Goal: Transaction & Acquisition: Purchase product/service

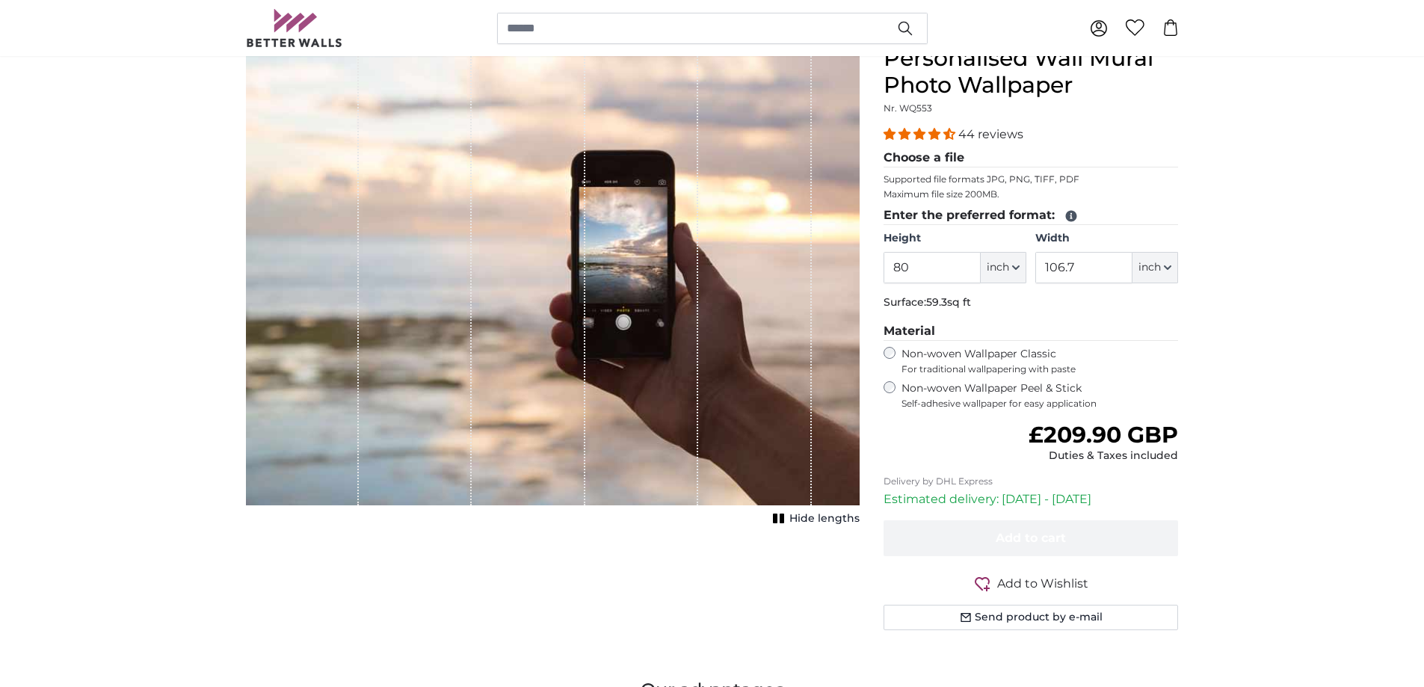
scroll to position [149, 0]
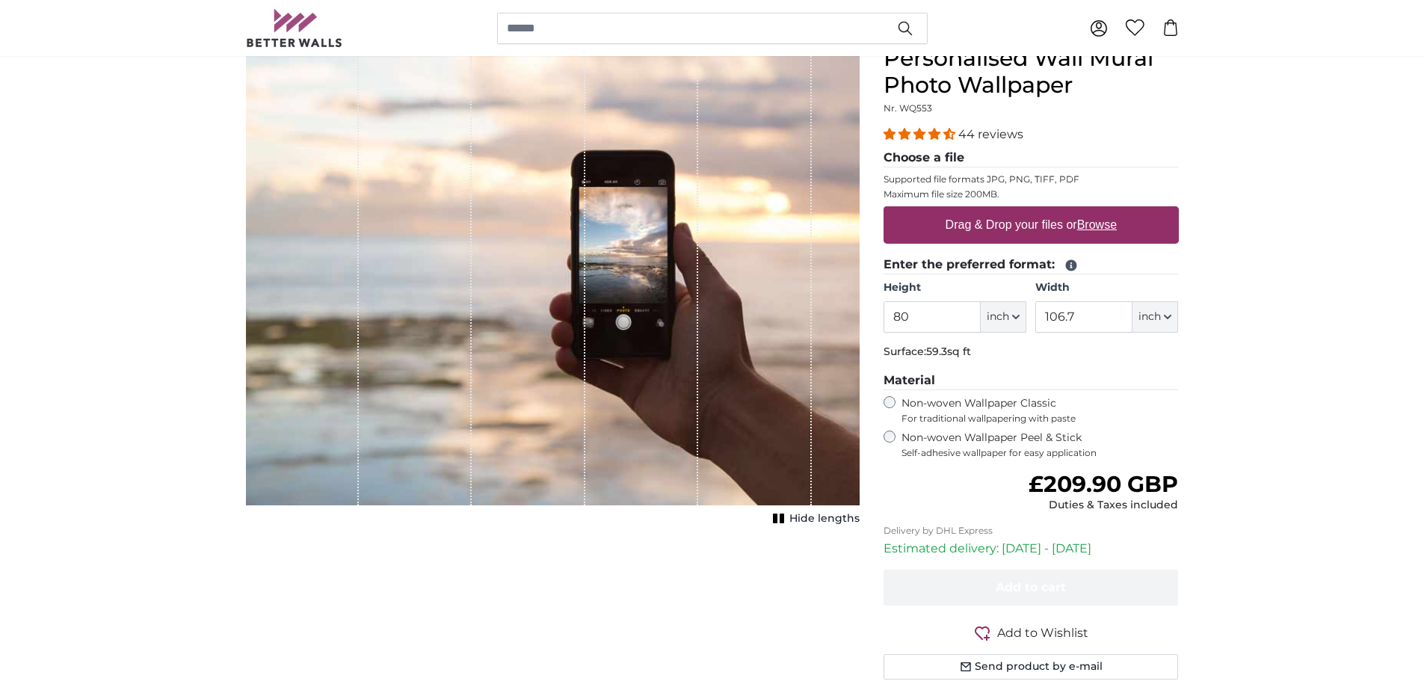
click at [1010, 268] on legend "Enter the preferred format:" at bounding box center [1030, 265] width 295 height 19
click at [1004, 309] on button "inch" at bounding box center [1004, 316] width 46 height 31
click at [996, 357] on link "Centimeter (cm)" at bounding box center [1003, 356] width 132 height 27
type input "203.2"
type input "271.1"
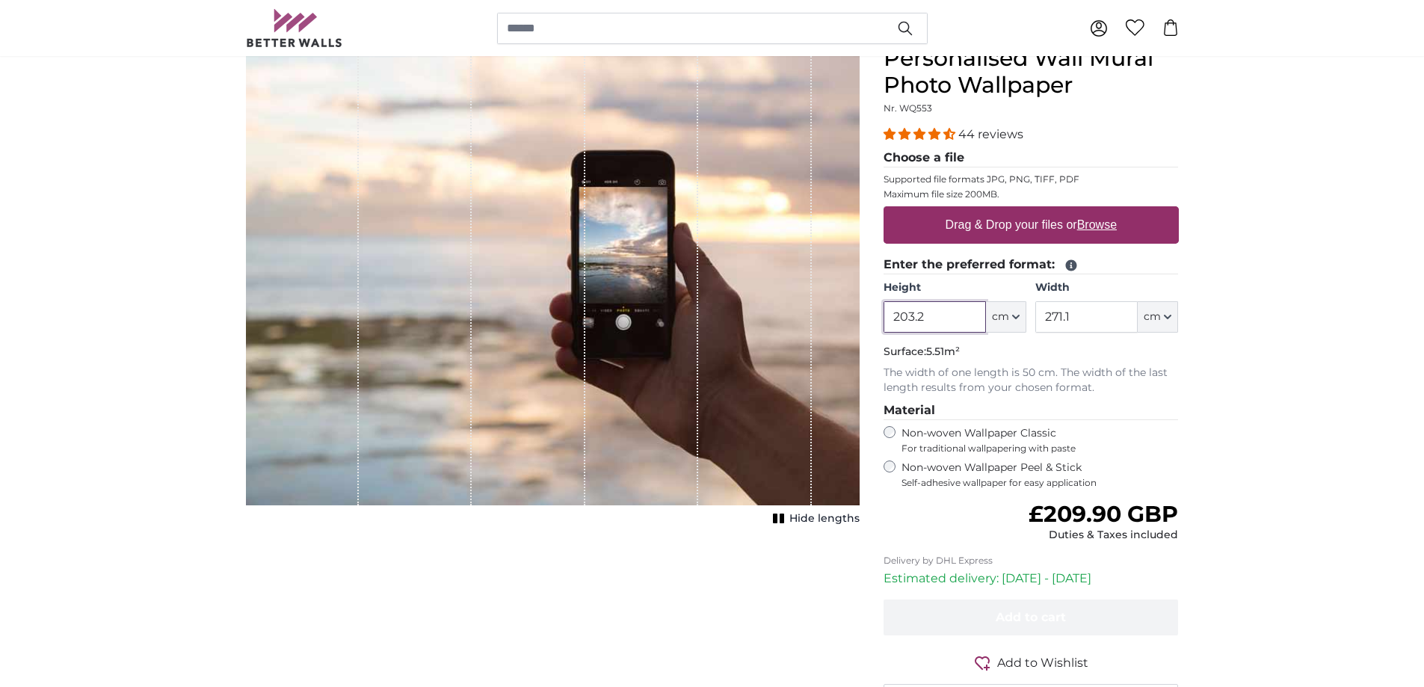
drag, startPoint x: 935, startPoint y: 314, endPoint x: 894, endPoint y: 321, distance: 41.7
click at [894, 321] on input "203.2" at bounding box center [934, 316] width 102 height 31
type input "138"
click at [1117, 322] on input "271.1" at bounding box center [1086, 316] width 102 height 31
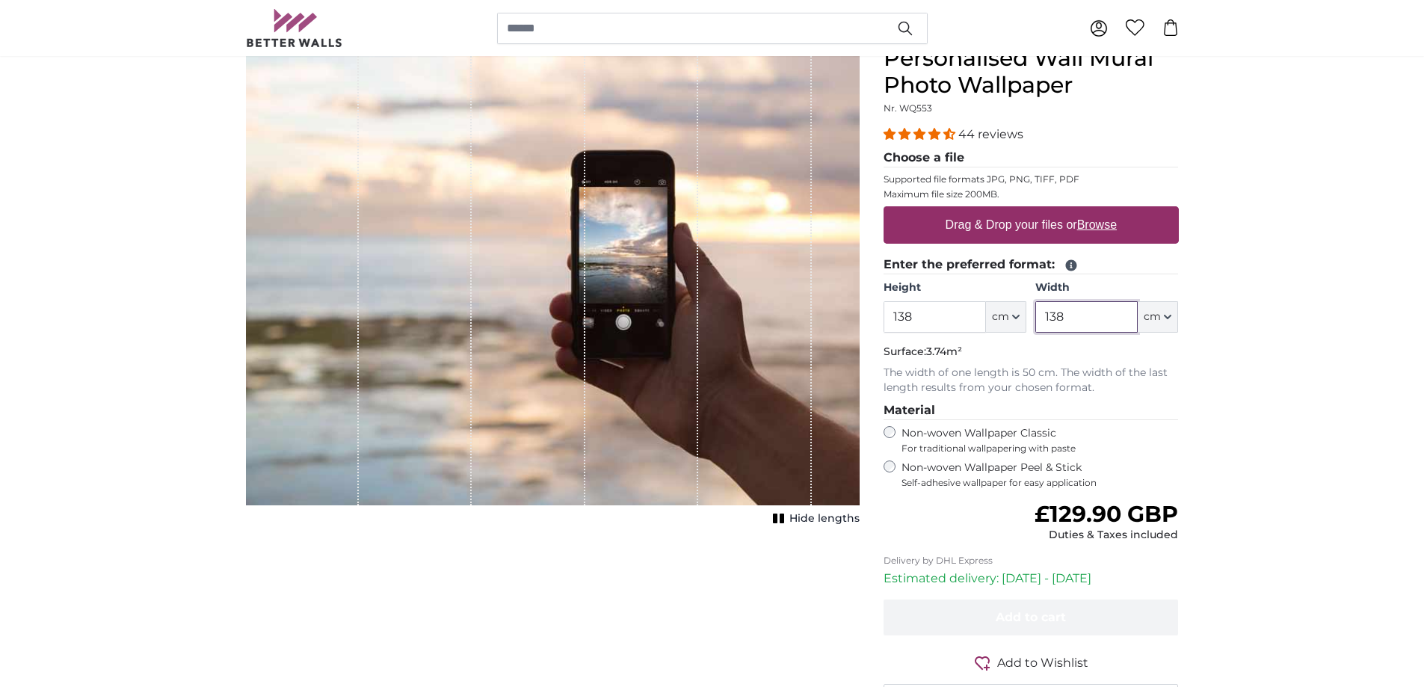
type input "138"
click at [957, 314] on input "138" at bounding box center [934, 316] width 102 height 31
type input "106"
click at [1089, 312] on input "138" at bounding box center [1086, 316] width 102 height 31
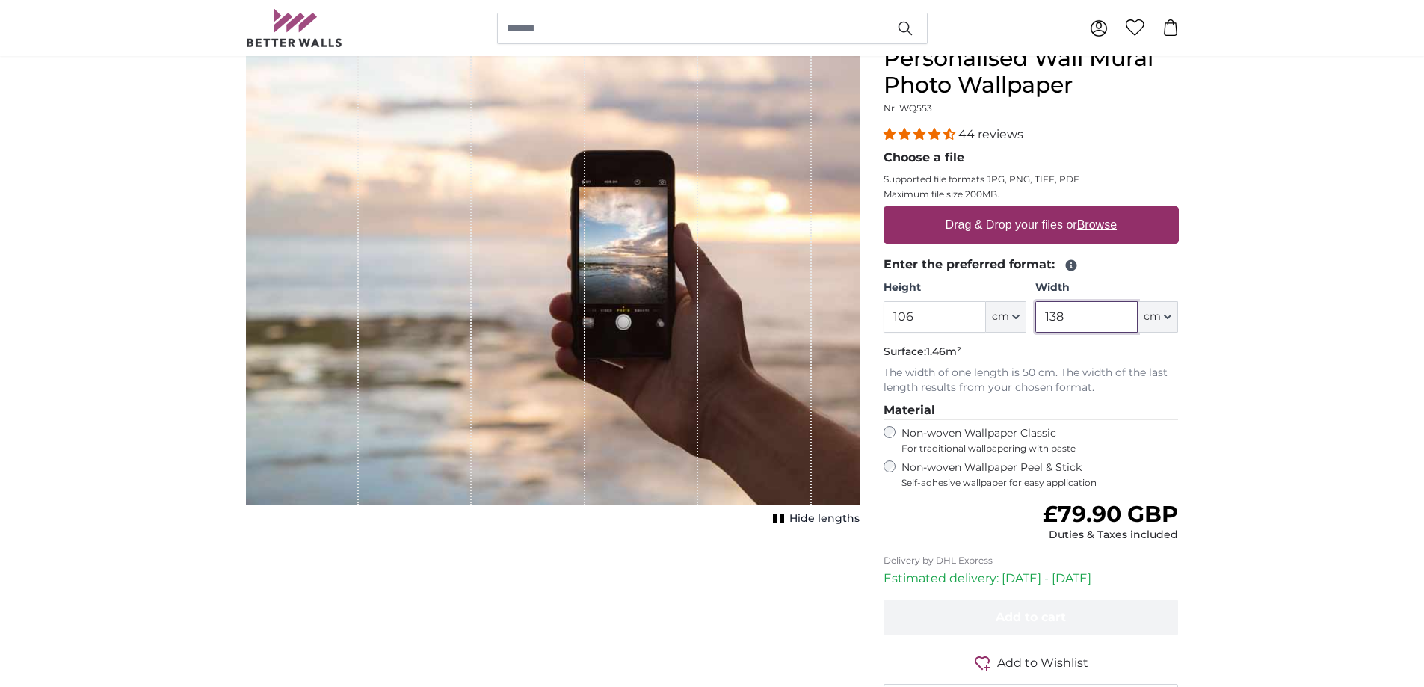
click at [1089, 312] on input "138" at bounding box center [1086, 316] width 102 height 31
type input "143"
click at [1098, 220] on u "Browse" at bounding box center [1097, 224] width 40 height 13
click at [1098, 211] on input "Drag & Drop your files or Browse" at bounding box center [1030, 208] width 295 height 4
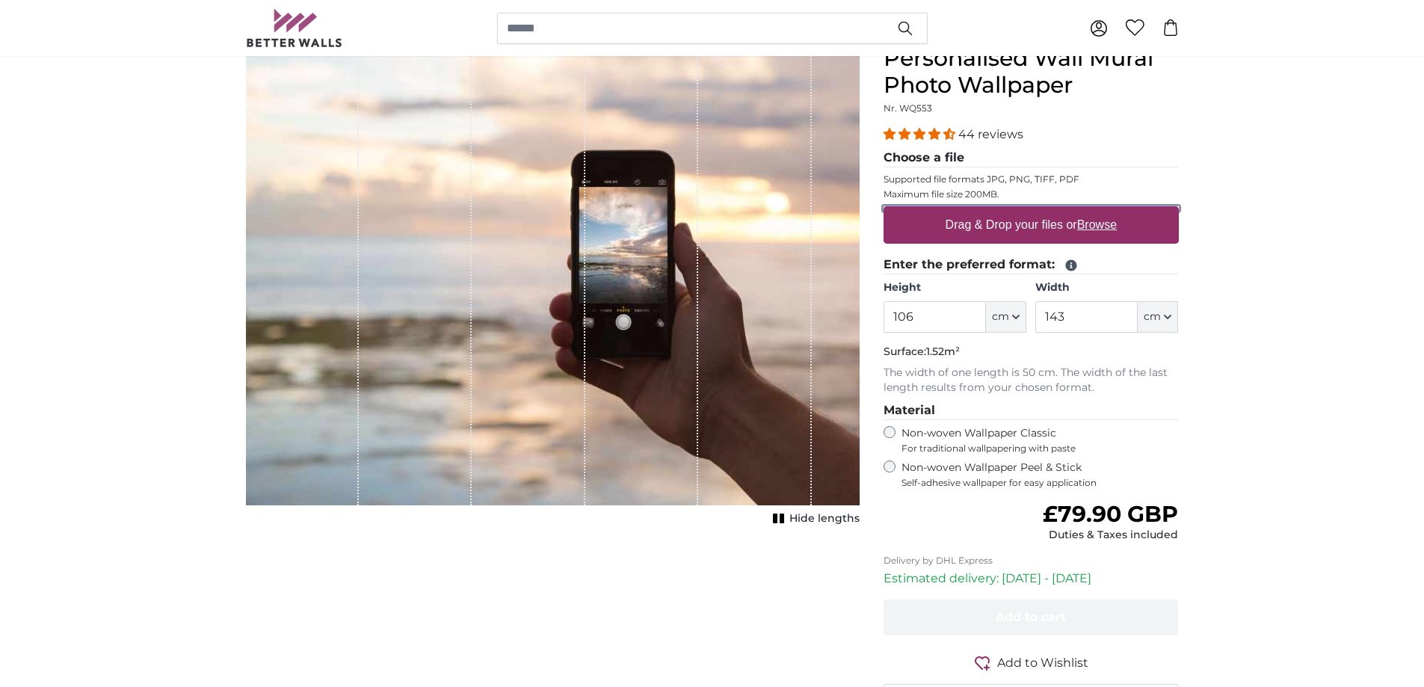
type input "**********"
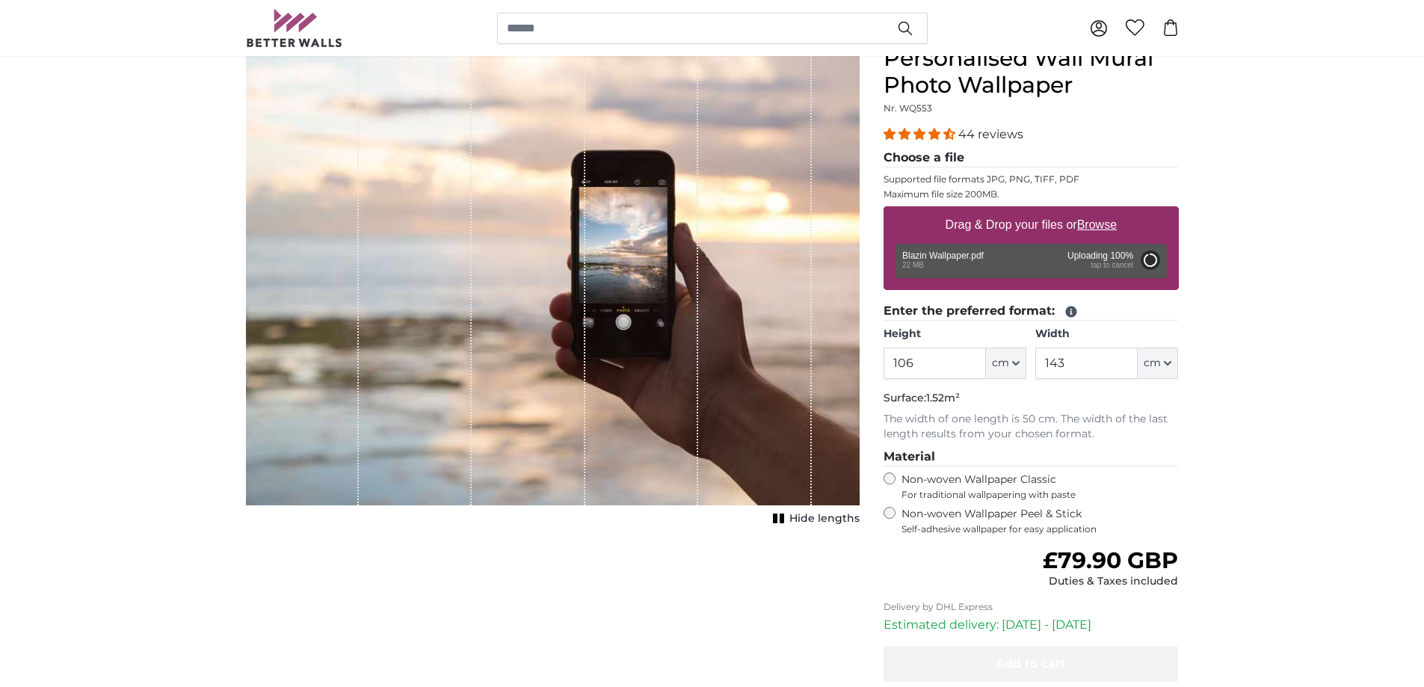
type input "200"
type input "300"
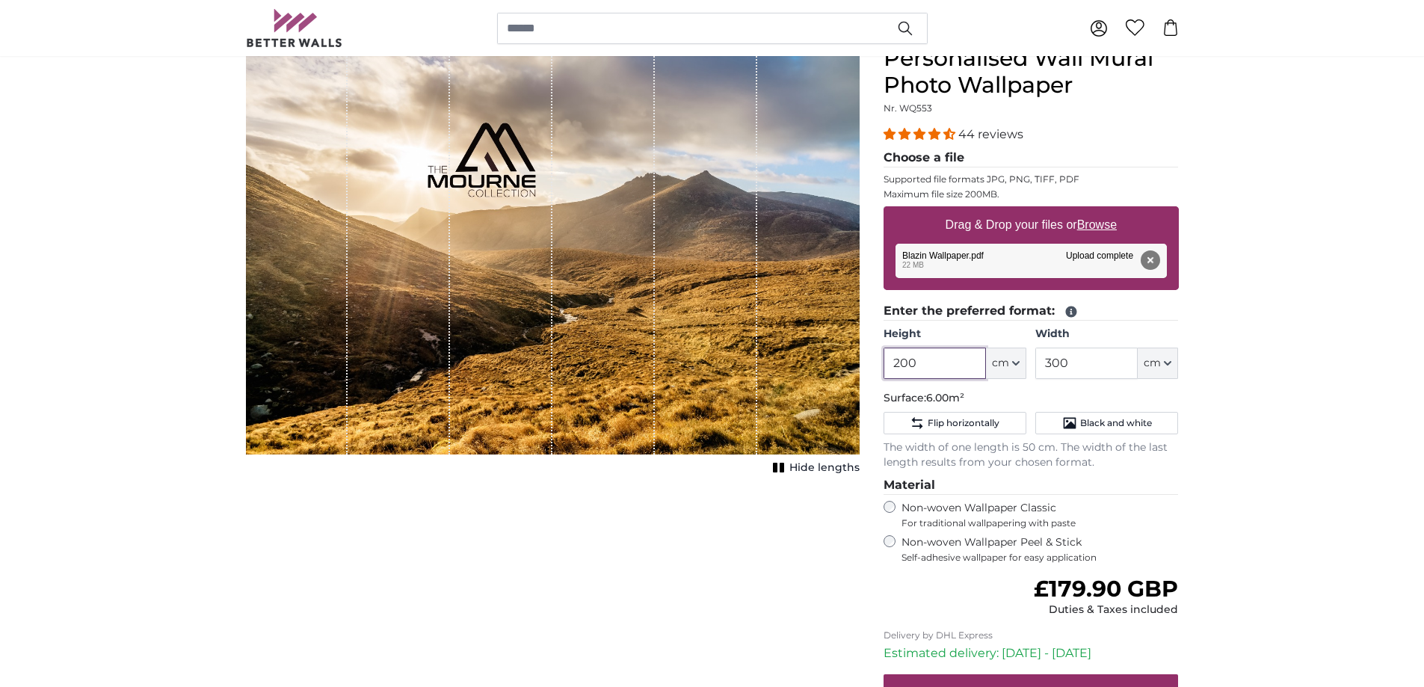
click at [946, 368] on input "200" at bounding box center [934, 363] width 102 height 31
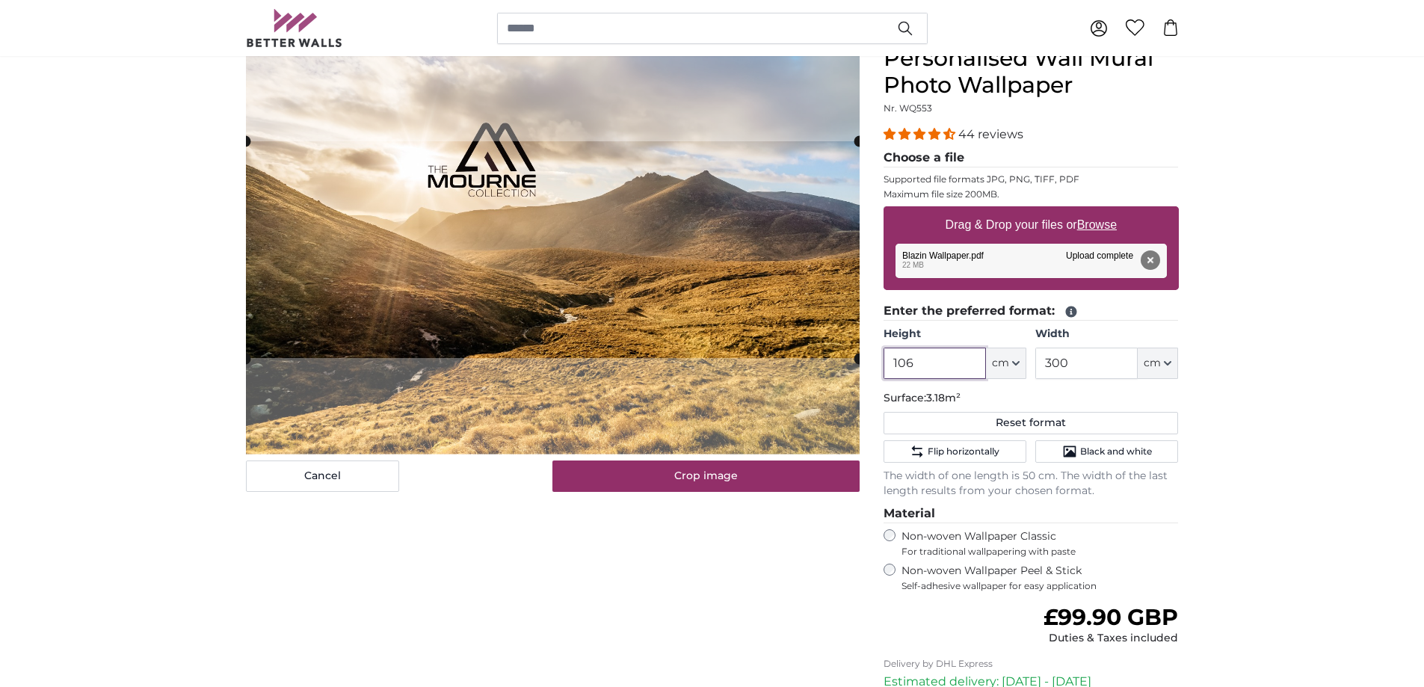
type input "106"
type input "143"
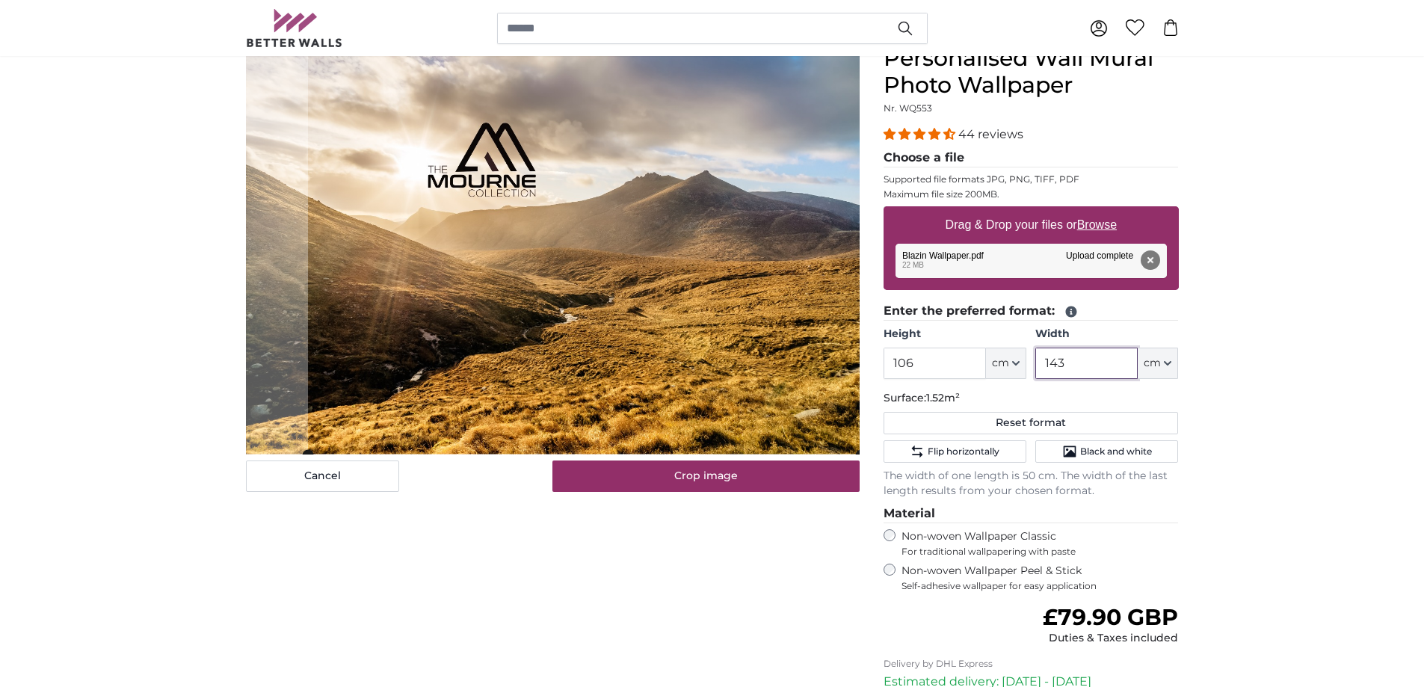
click at [720, 321] on cropper-handle at bounding box center [584, 250] width 552 height 410
type input "143"
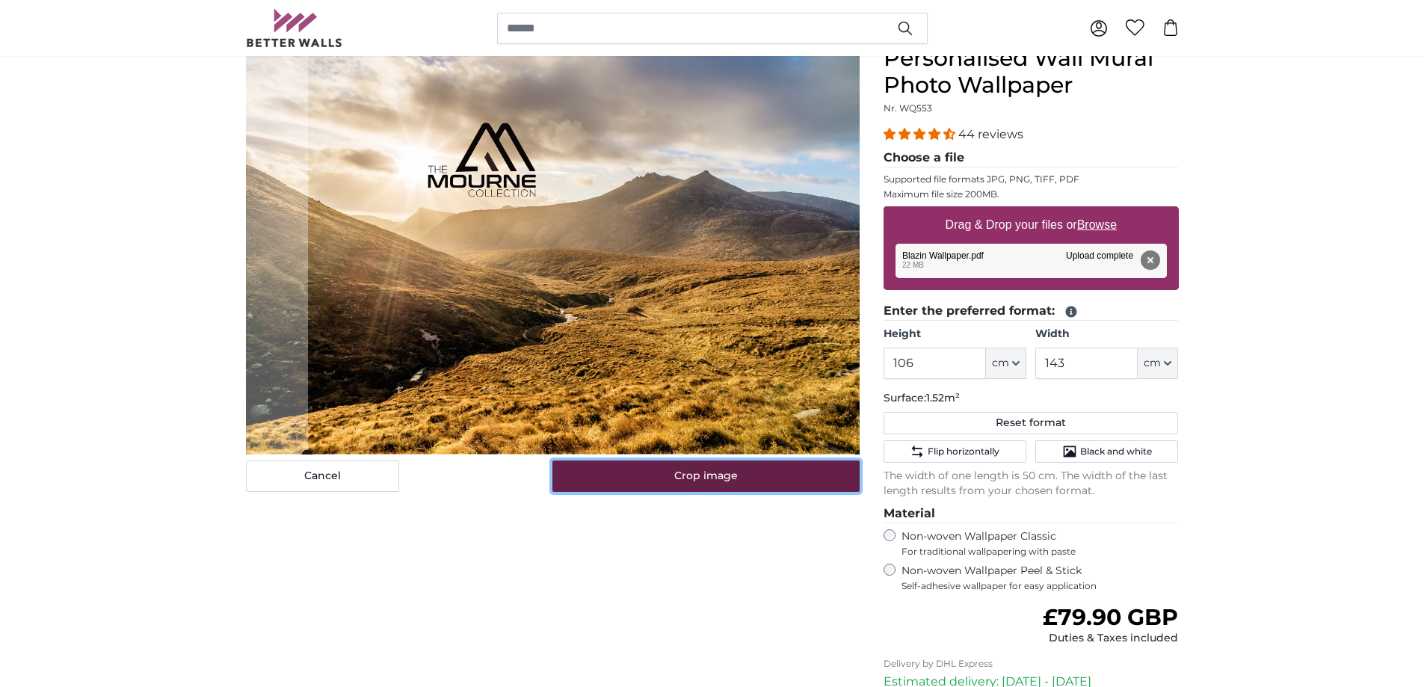
click at [723, 488] on button "Crop image" at bounding box center [705, 475] width 307 height 31
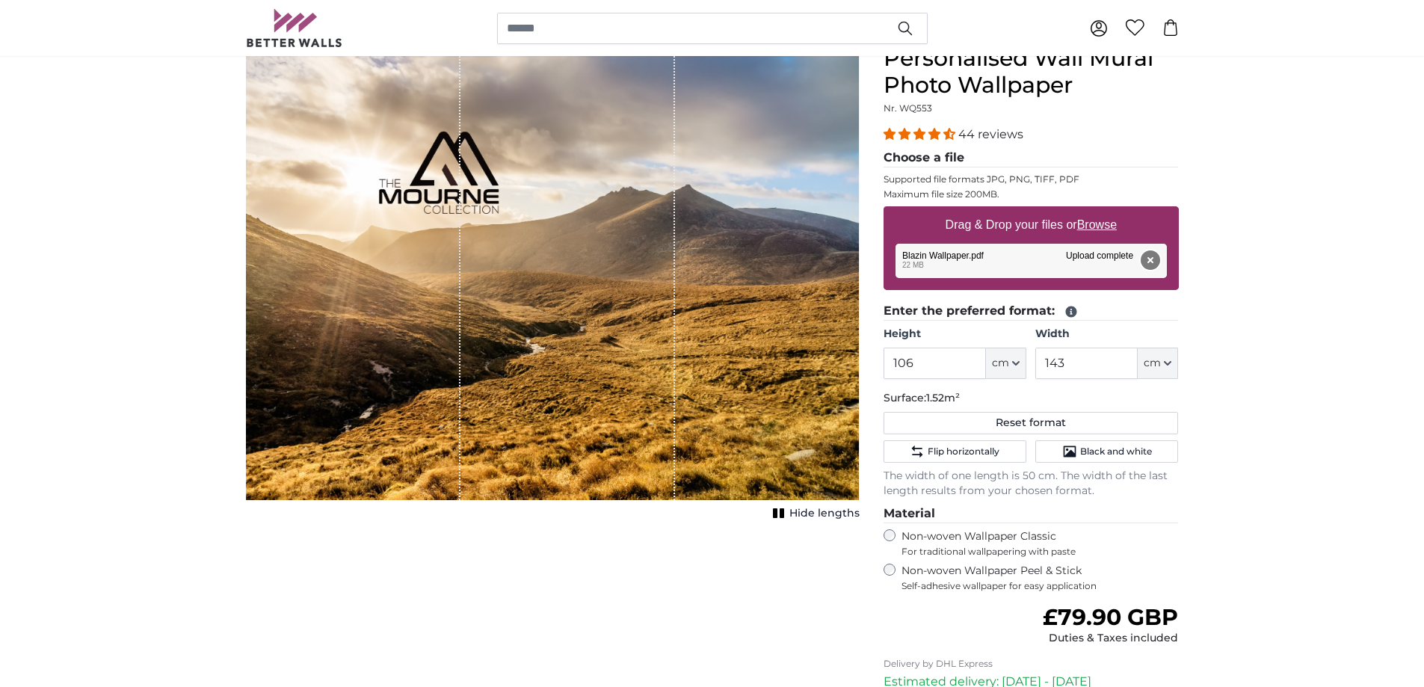
click at [1149, 261] on button "Remove" at bounding box center [1149, 259] width 19 height 19
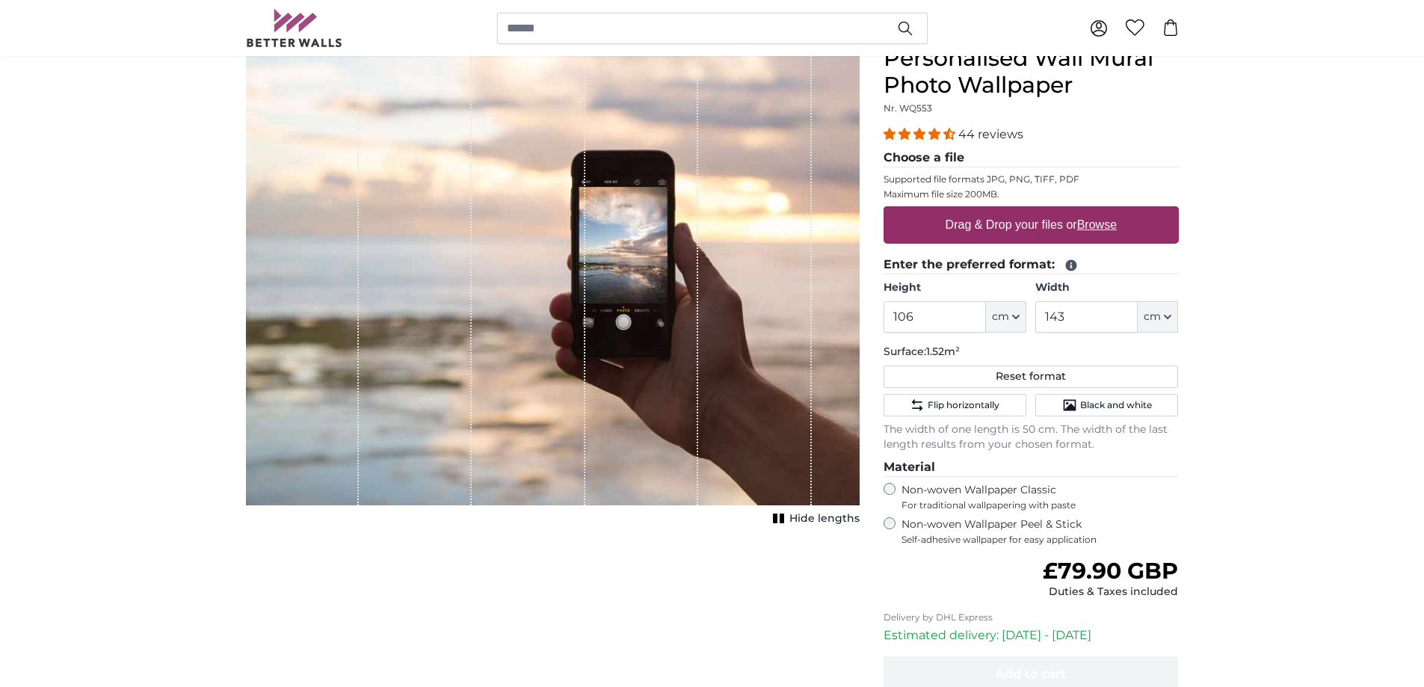
click at [1096, 228] on u "Browse" at bounding box center [1097, 224] width 40 height 13
click at [1096, 211] on input "Drag & Drop your files or Browse" at bounding box center [1030, 208] width 295 height 4
type input "**********"
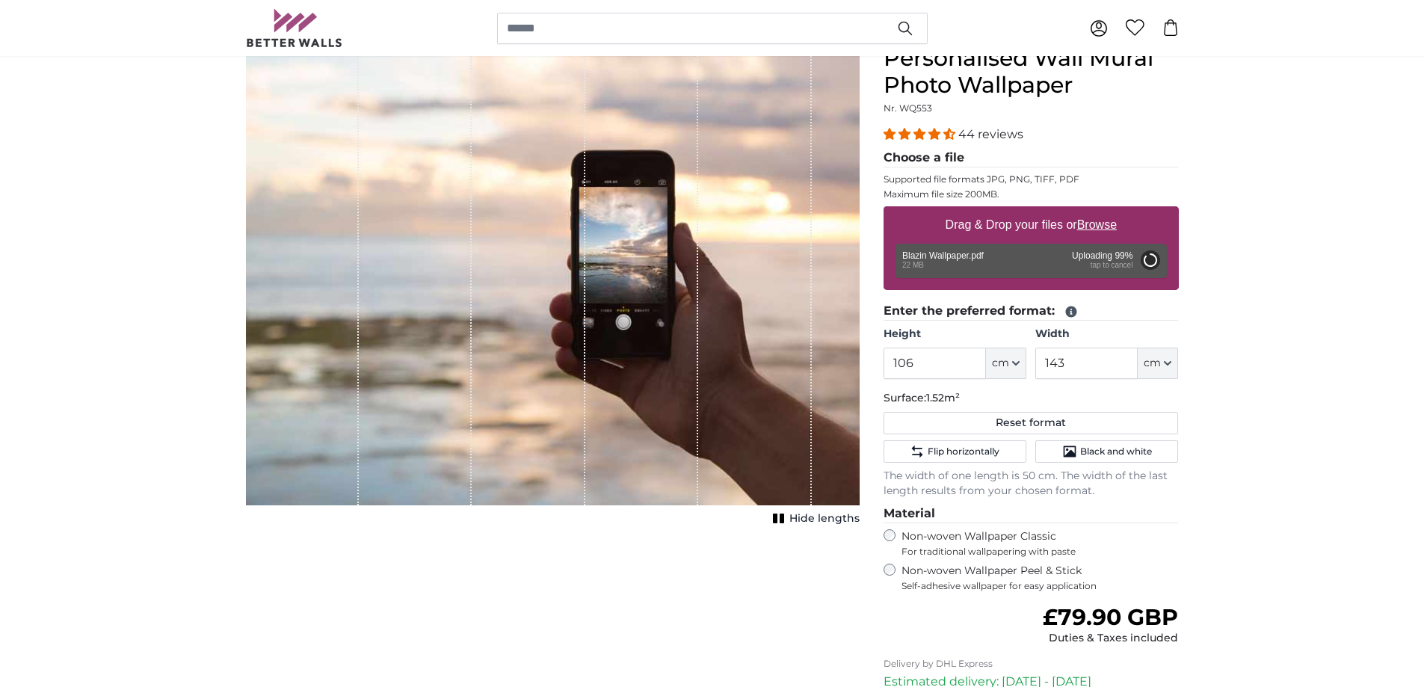
type input "200"
type input "300"
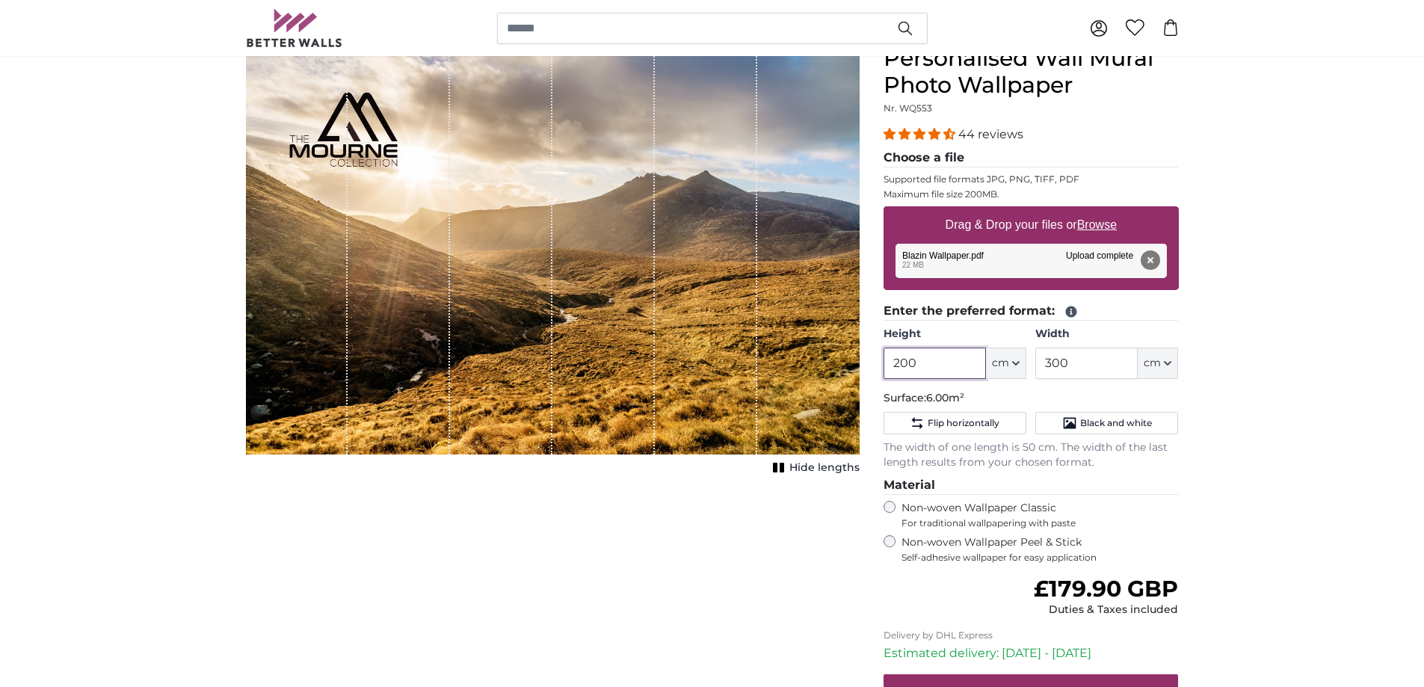
drag, startPoint x: 952, startPoint y: 356, endPoint x: 874, endPoint y: 376, distance: 80.3
click at [874, 376] on div "Personalised Wall Mural Photo Wallpaper Nr. WQ553 44 reviews Choose a file Supp…" at bounding box center [1030, 432] width 319 height 775
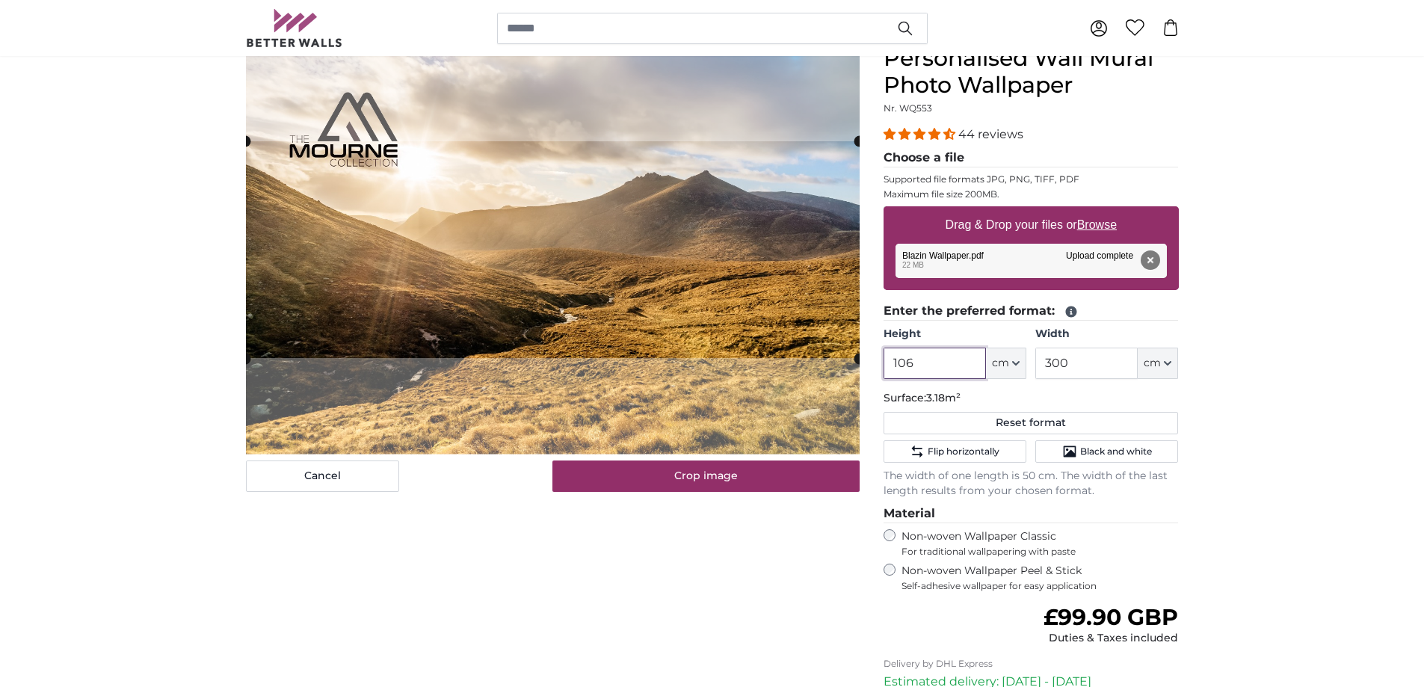
type input "106"
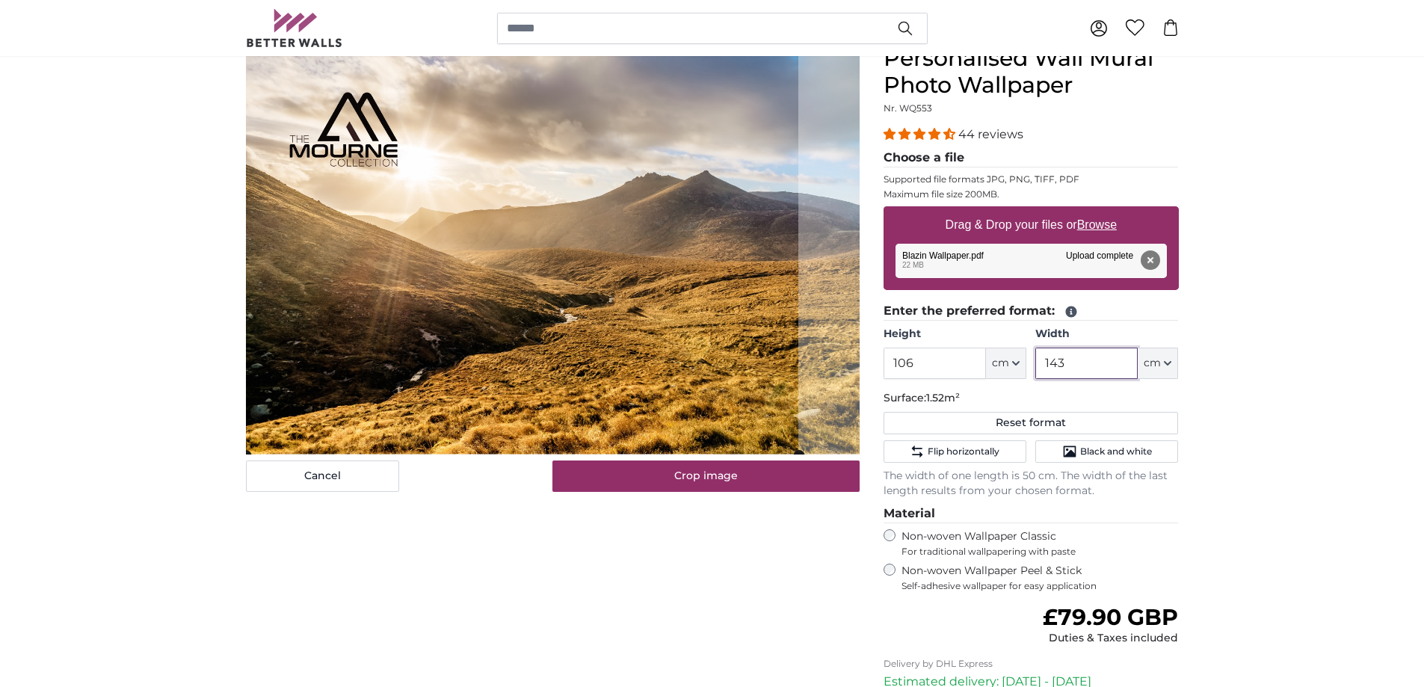
click at [605, 319] on cropper-handle at bounding box center [522, 251] width 552 height 410
type input "143"
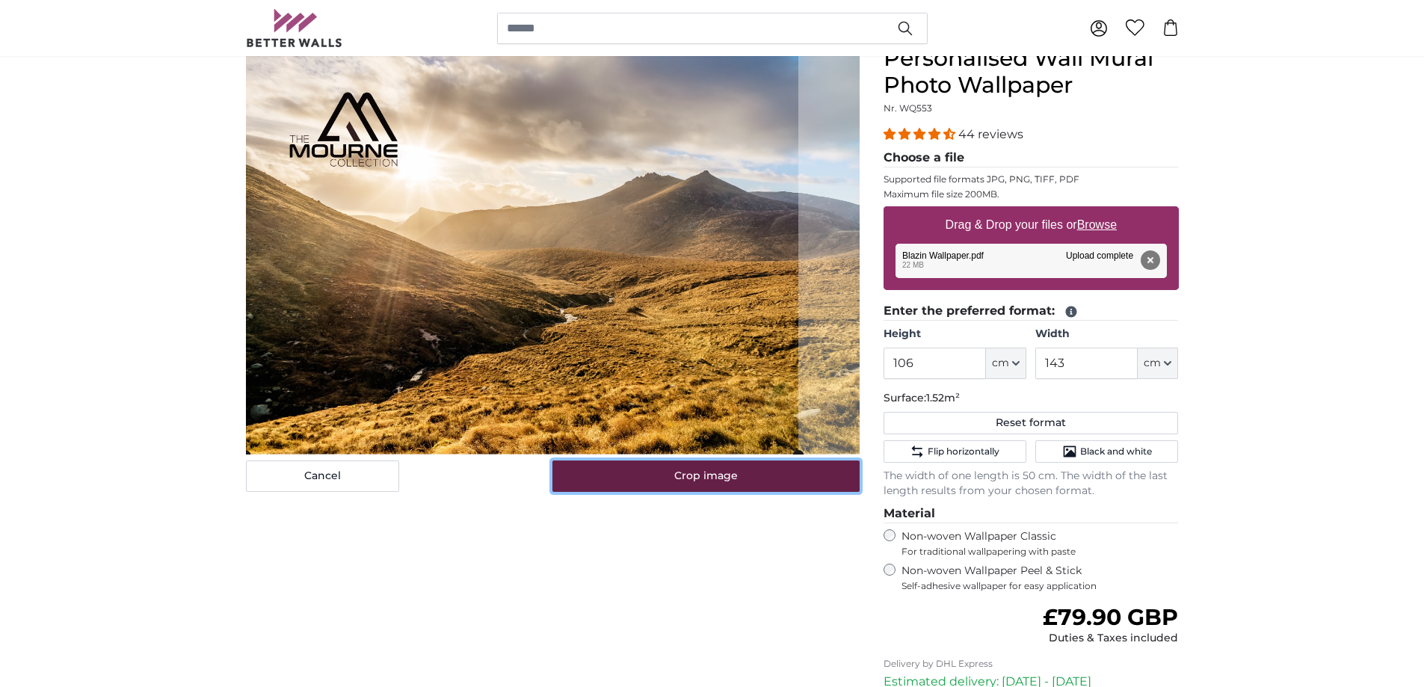
click at [729, 475] on button "Crop image" at bounding box center [705, 475] width 307 height 31
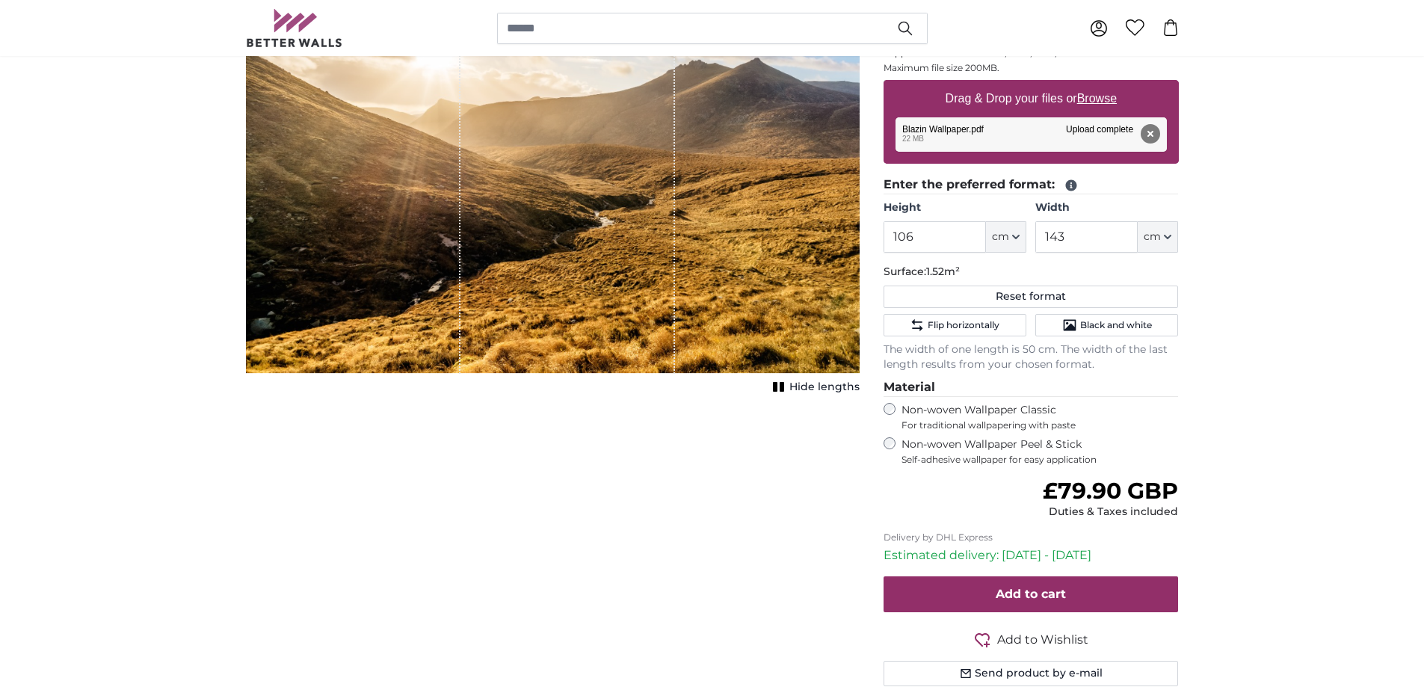
scroll to position [299, 0]
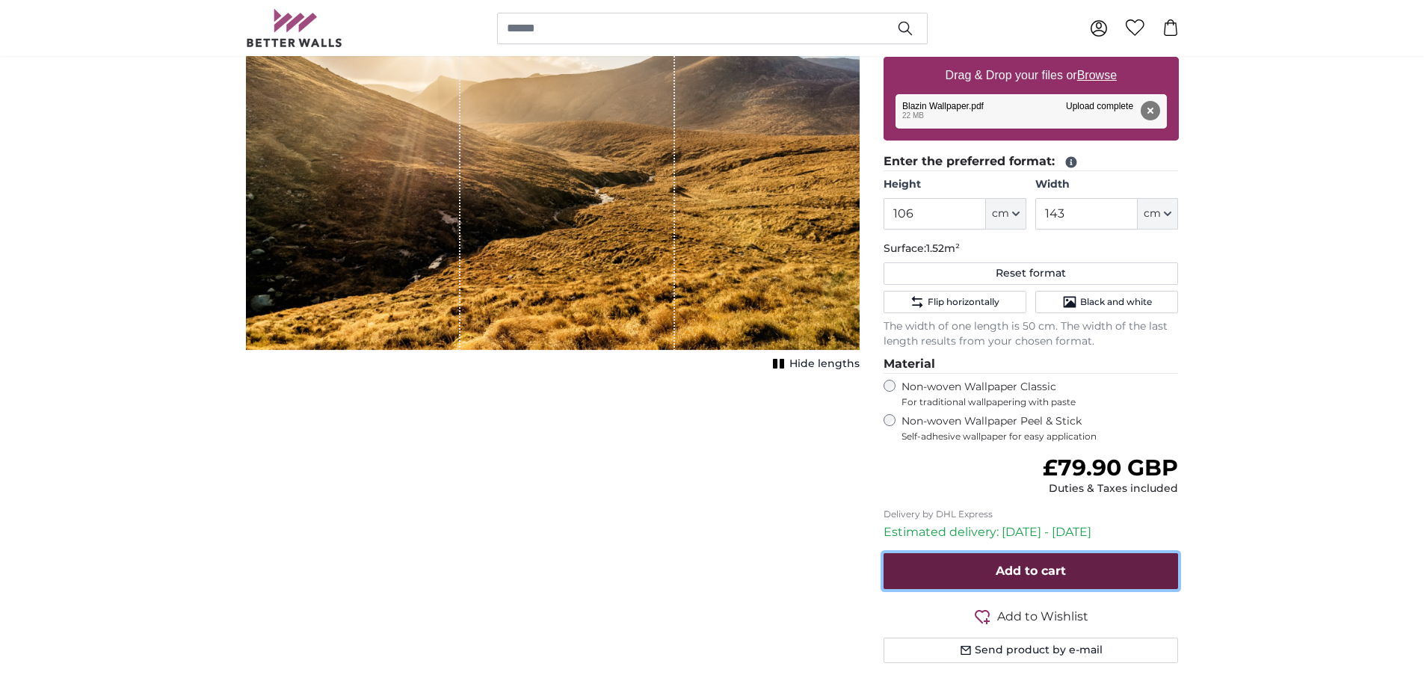
click at [1057, 561] on button "Add to cart" at bounding box center [1030, 571] width 295 height 36
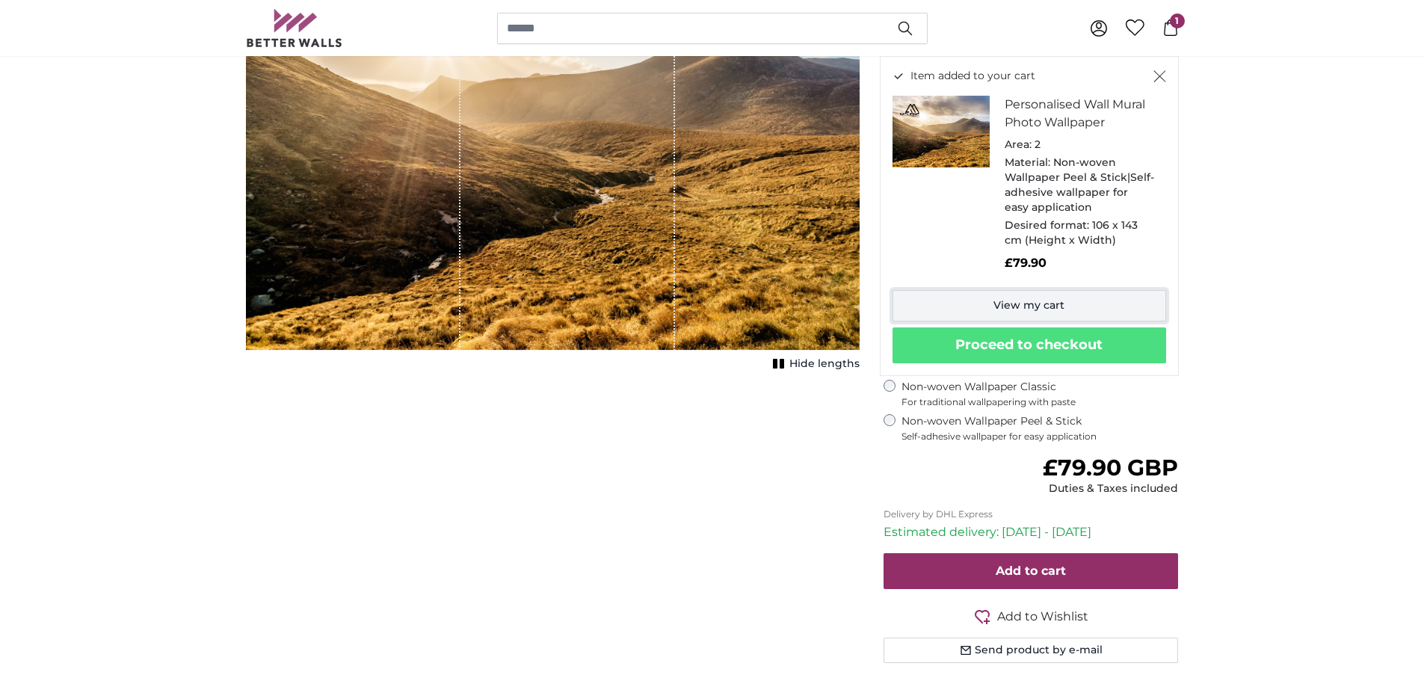
click at [1067, 311] on link "View my cart" at bounding box center [1029, 305] width 274 height 31
